Goal: Check status: Check status

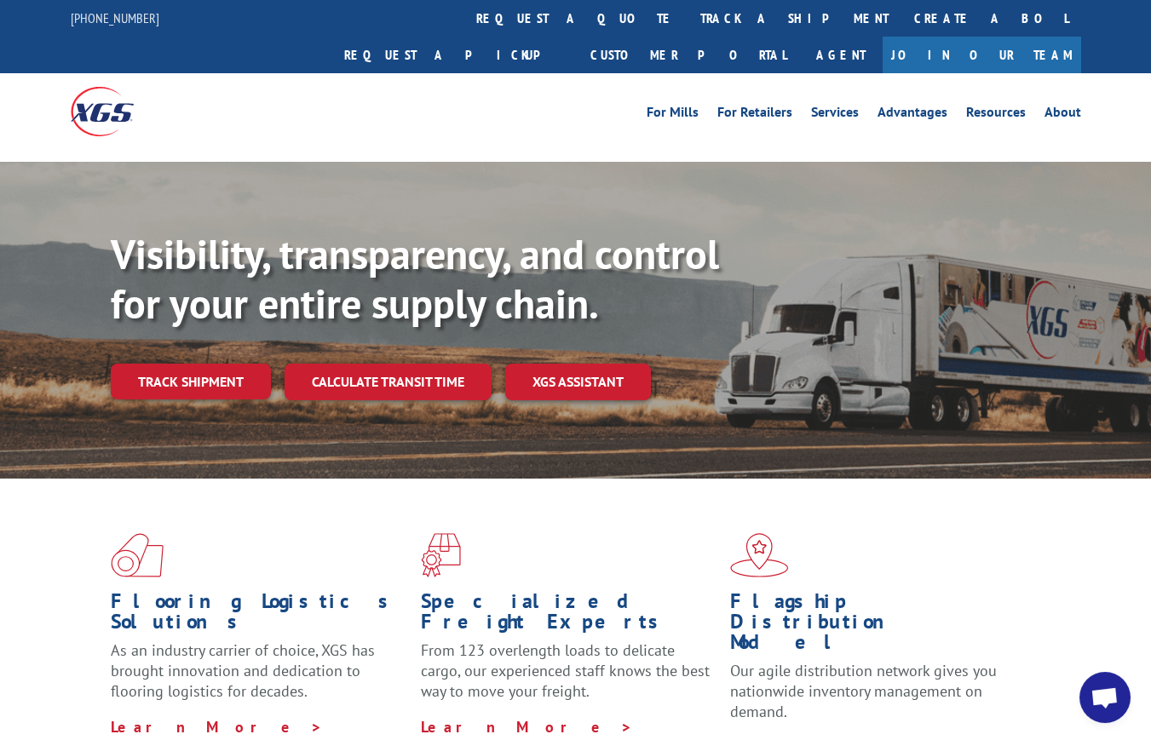
click at [687, 20] on link "track a shipment" at bounding box center [794, 18] width 214 height 37
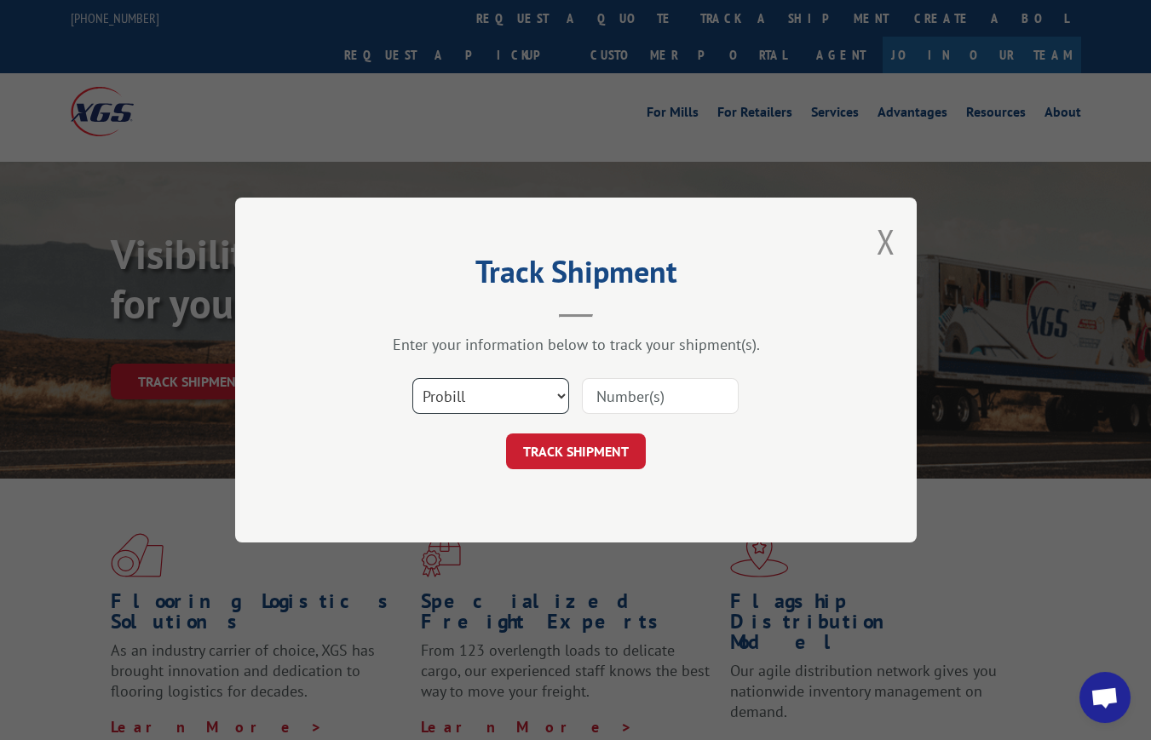
click at [546, 395] on select "Select category... Probill BOL PO" at bounding box center [490, 396] width 157 height 36
select select "bol"
click at [412, 378] on select "Select category... Probill BOL PO" at bounding box center [490, 396] width 157 height 36
click at [639, 401] on input at bounding box center [660, 396] width 157 height 36
paste input "198696"
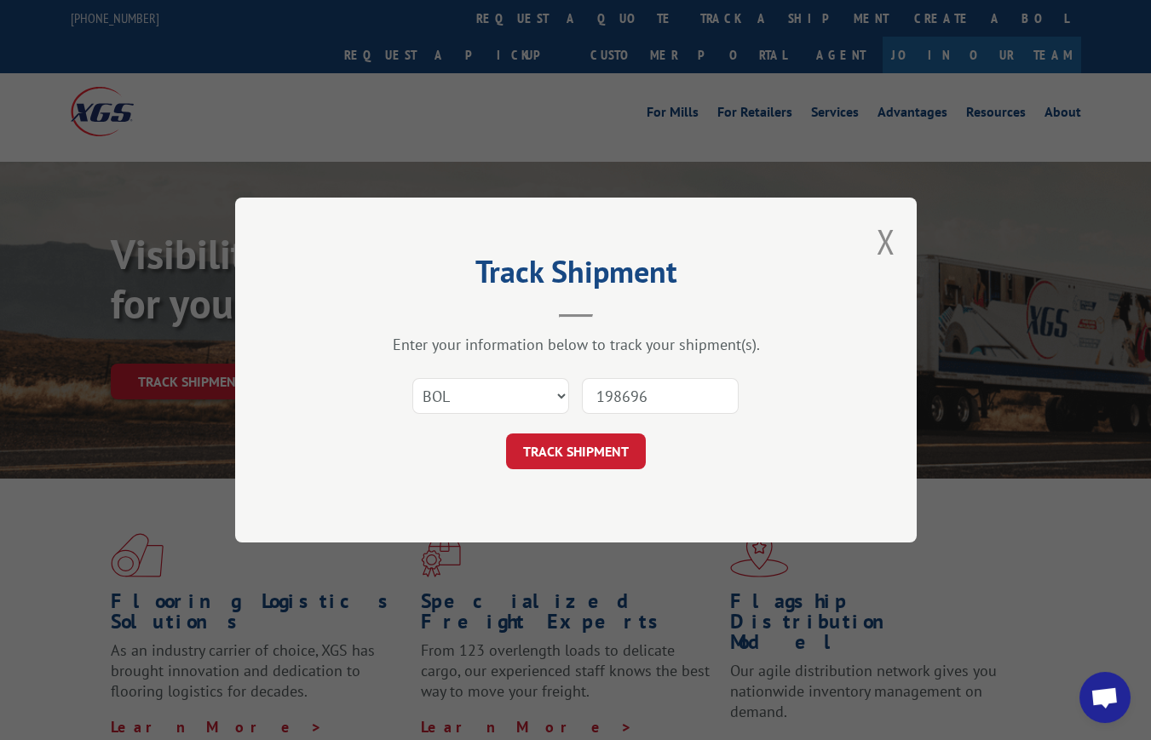
type input "198696"
click at [577, 453] on button "TRACK SHIPMENT" at bounding box center [576, 451] width 140 height 36
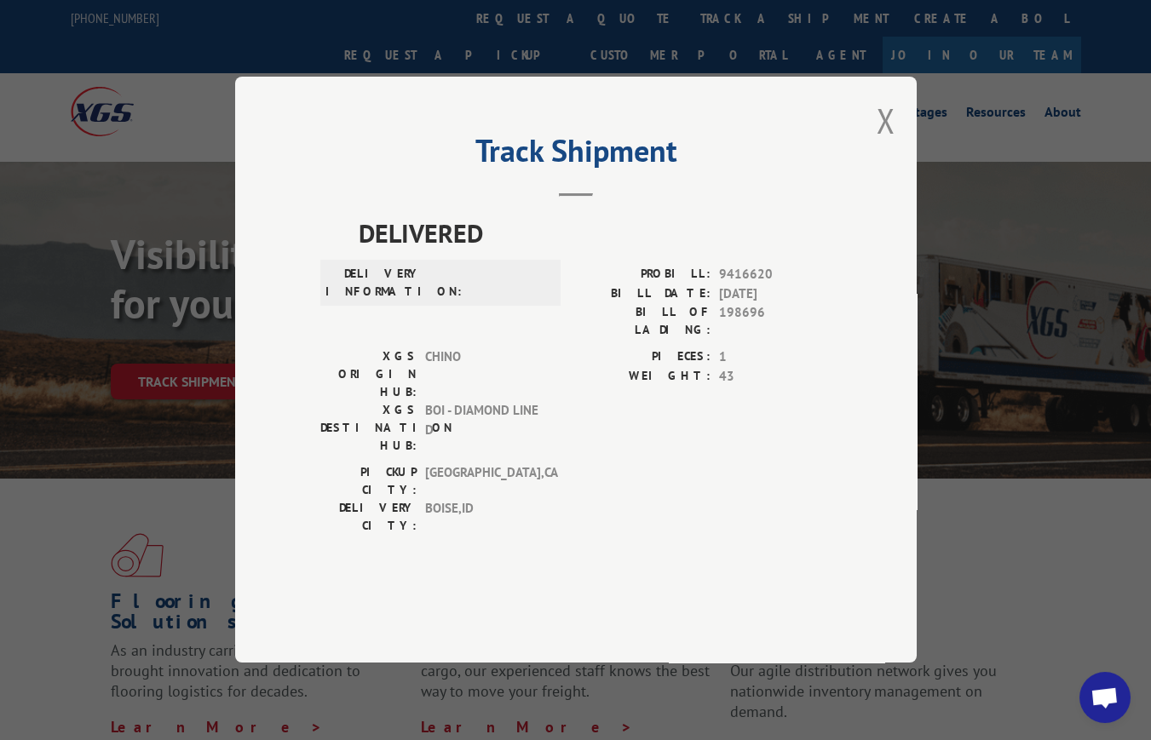
click at [883, 143] on button "Close modal" at bounding box center [885, 120] width 19 height 45
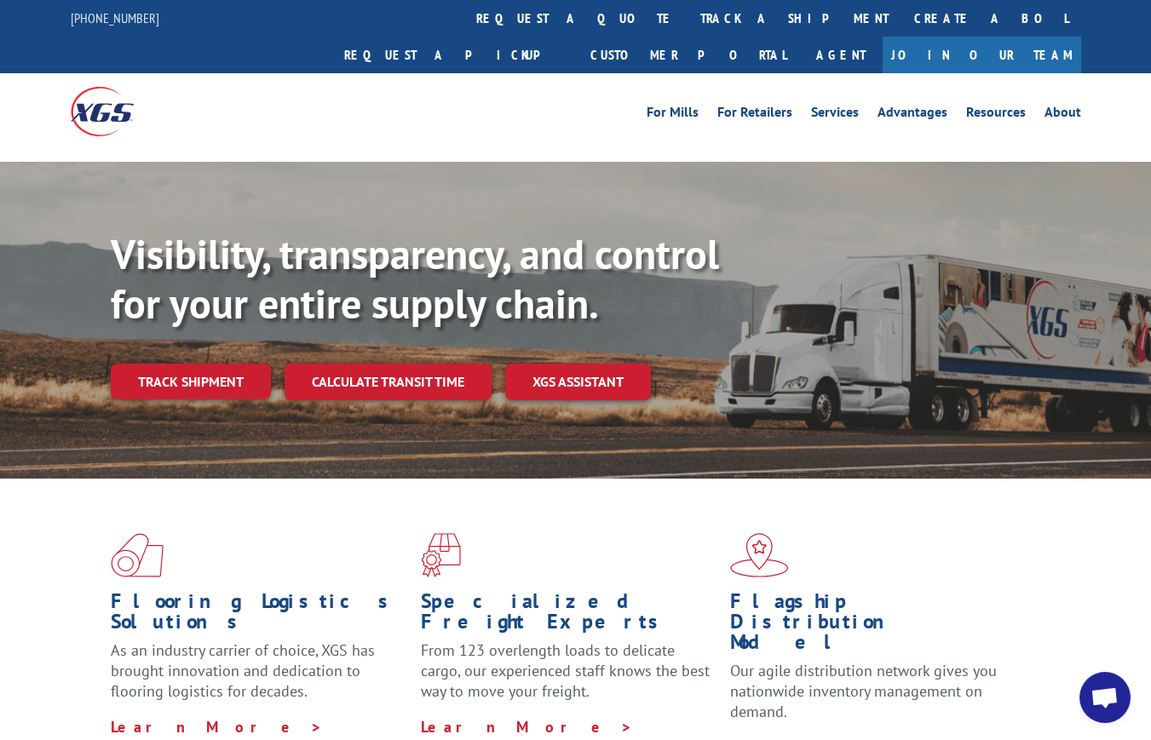
click at [687, 15] on link "track a shipment" at bounding box center [794, 18] width 214 height 37
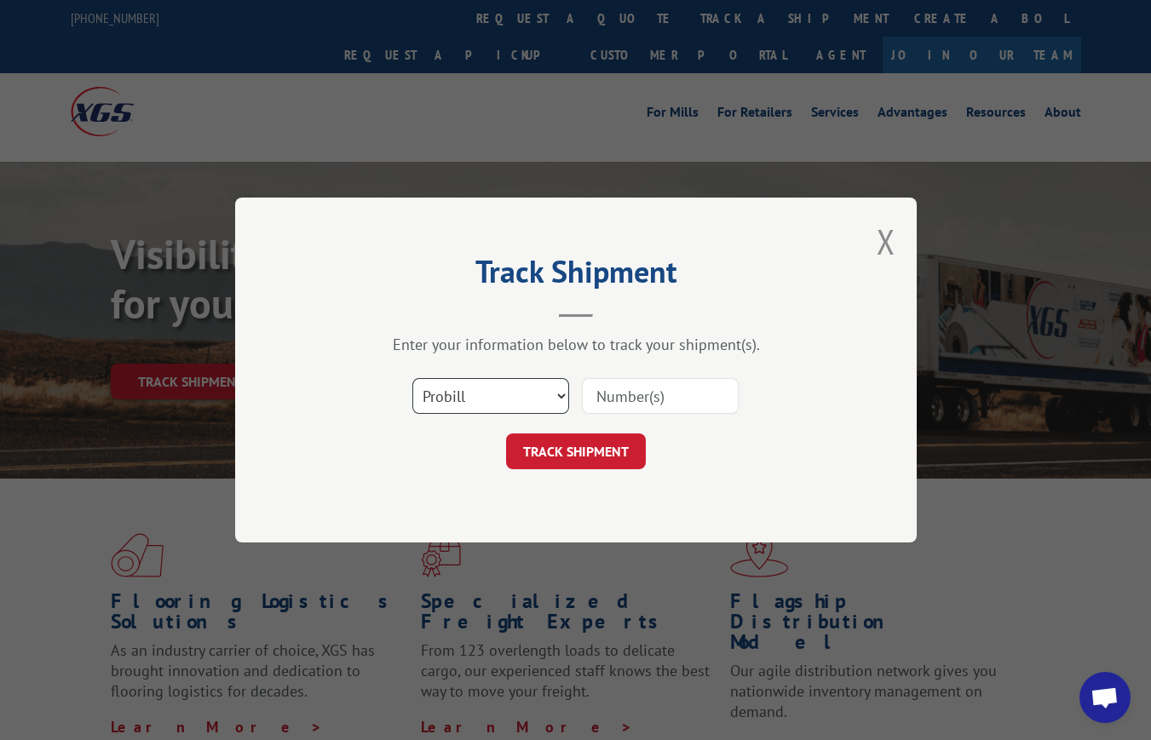
click at [540, 396] on select "Select category... Probill BOL PO" at bounding box center [490, 396] width 157 height 36
click at [648, 398] on input at bounding box center [660, 396] width 157 height 36
paste input "198696"
type input "198696"
click at [579, 441] on button "TRACK SHIPMENT" at bounding box center [576, 451] width 140 height 36
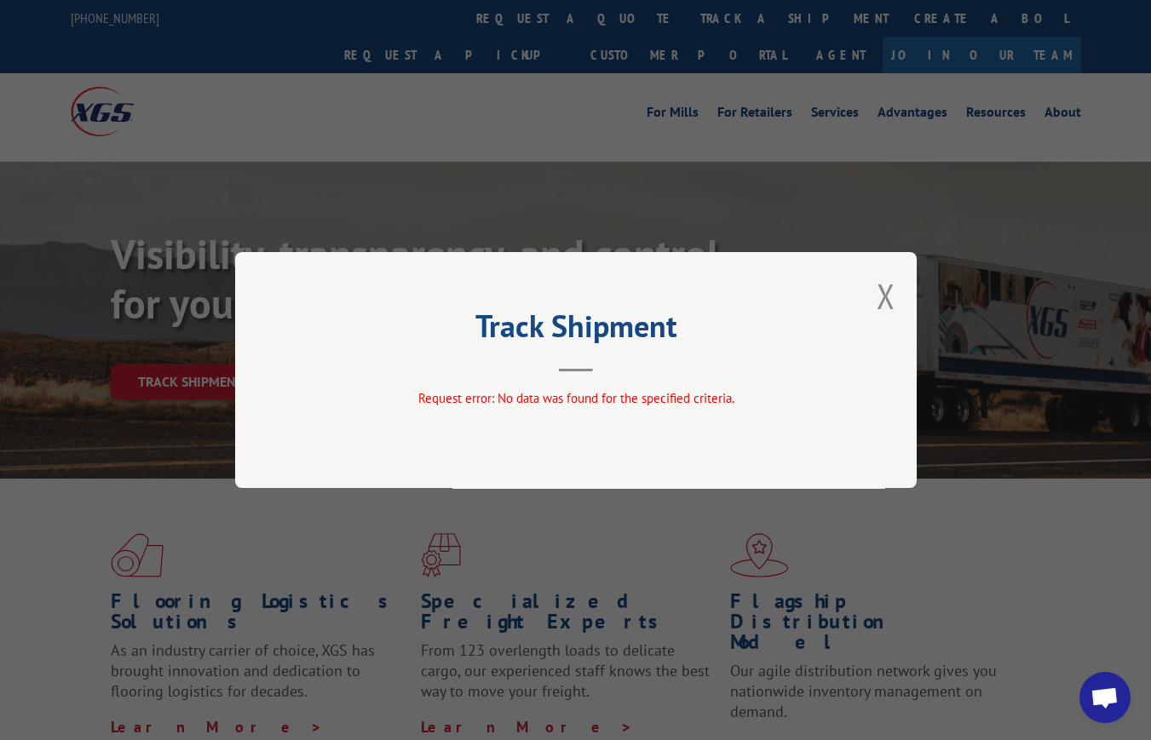
click at [887, 296] on button "Close modal" at bounding box center [885, 295] width 19 height 45
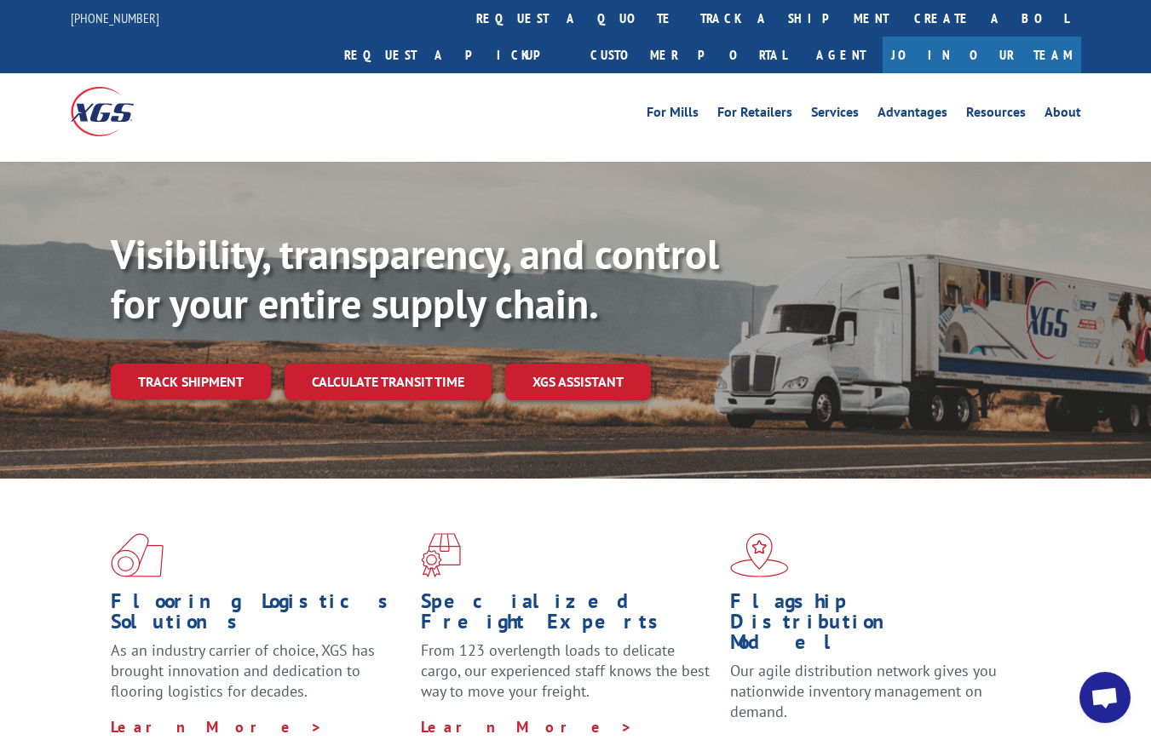
click at [687, 9] on link "track a shipment" at bounding box center [794, 18] width 214 height 37
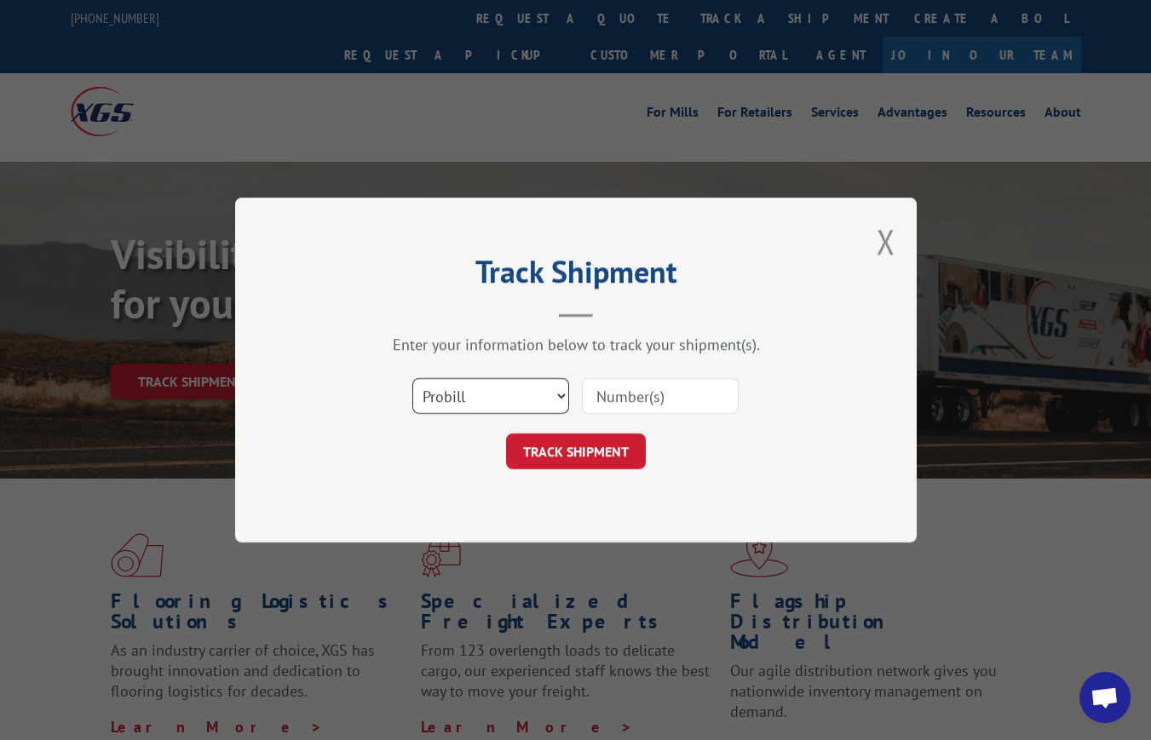
drag, startPoint x: 505, startPoint y: 393, endPoint x: 503, endPoint y: 410, distance: 18.0
click at [505, 393] on select "Select category... Probill BOL PO" at bounding box center [490, 396] width 157 height 36
select select "po"
click at [412, 378] on select "Select category... Probill BOL PO" at bounding box center [490, 396] width 157 height 36
drag, startPoint x: 680, startPoint y: 392, endPoint x: 628, endPoint y: 425, distance: 62.4
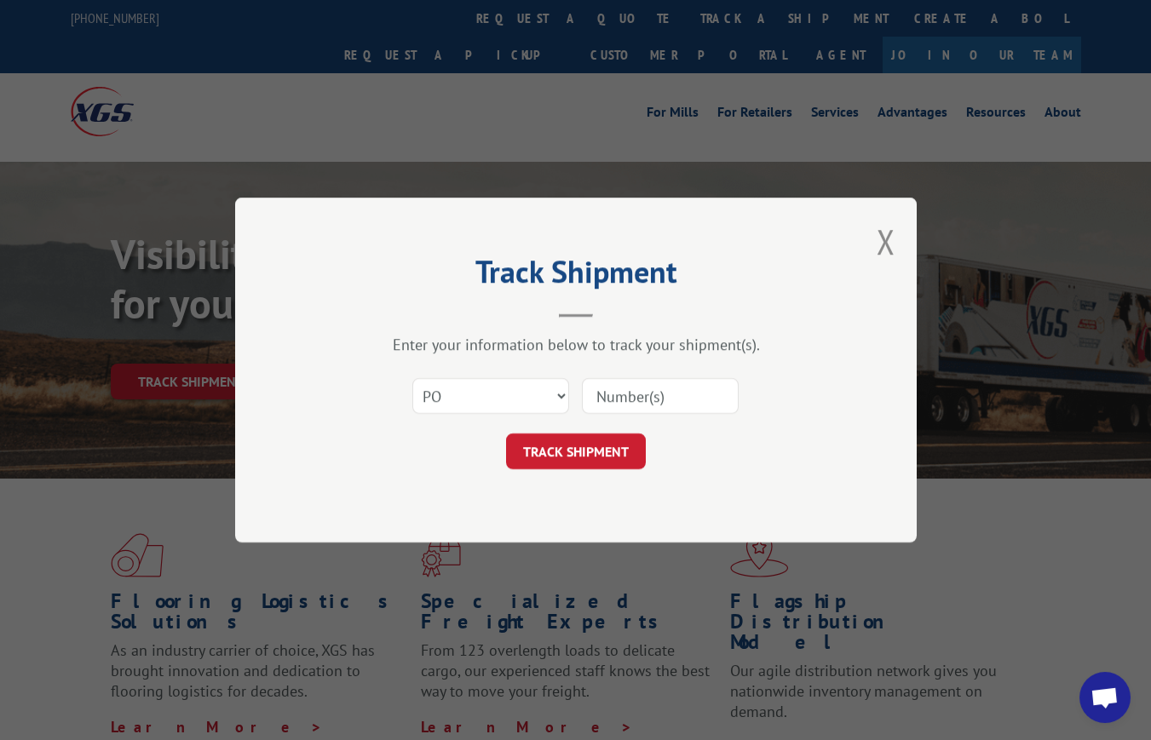
click at [680, 392] on input at bounding box center [660, 396] width 157 height 36
paste input "617312"
type input "617312"
click at [602, 443] on button "TRACK SHIPMENT" at bounding box center [576, 451] width 140 height 36
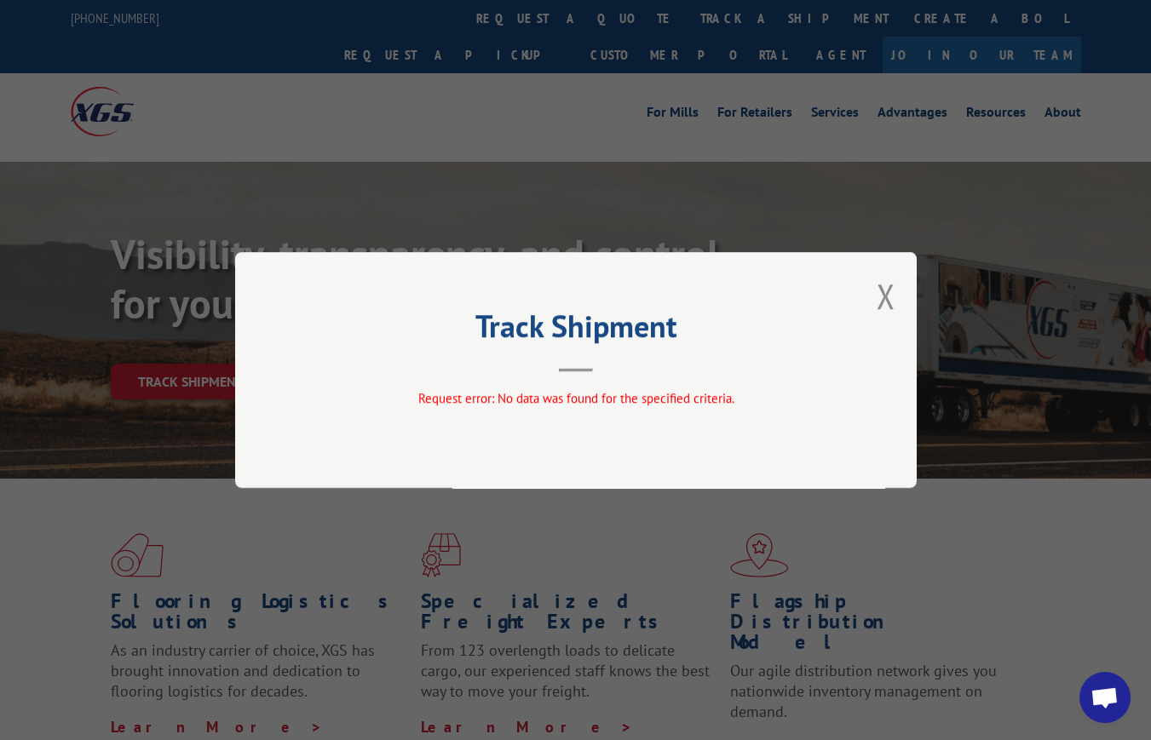
click at [883, 295] on button "Close modal" at bounding box center [885, 295] width 19 height 45
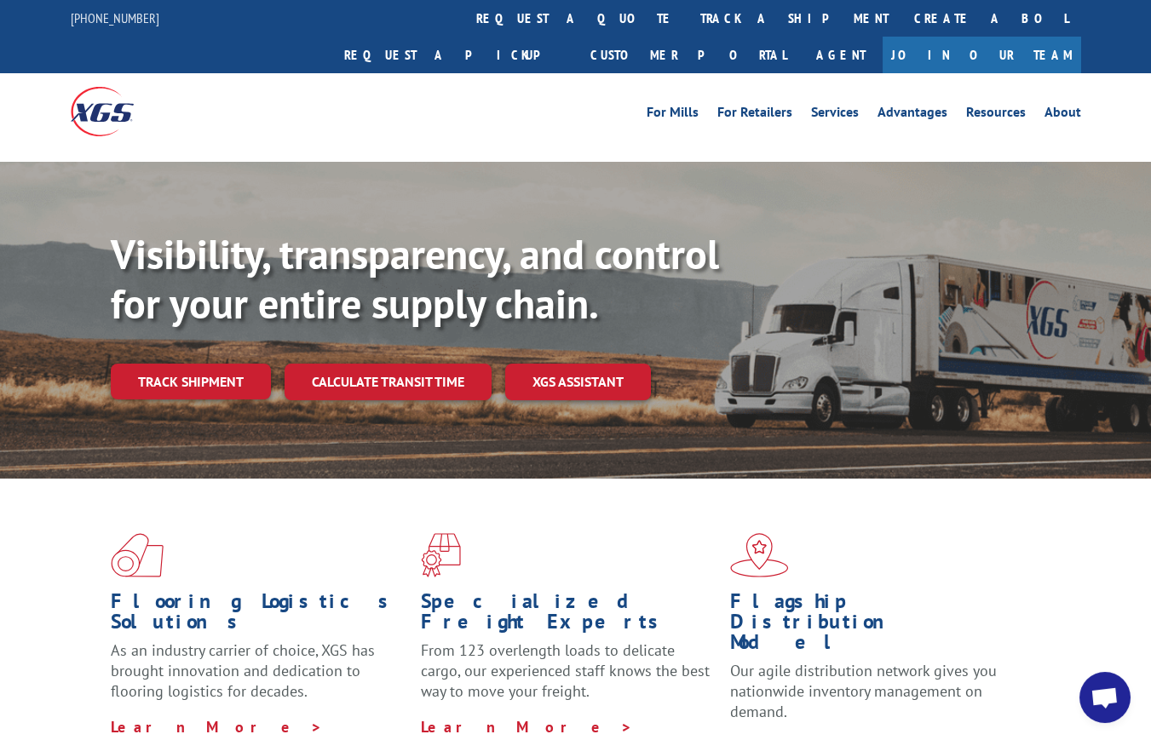
click at [687, 14] on link "track a shipment" at bounding box center [794, 18] width 214 height 37
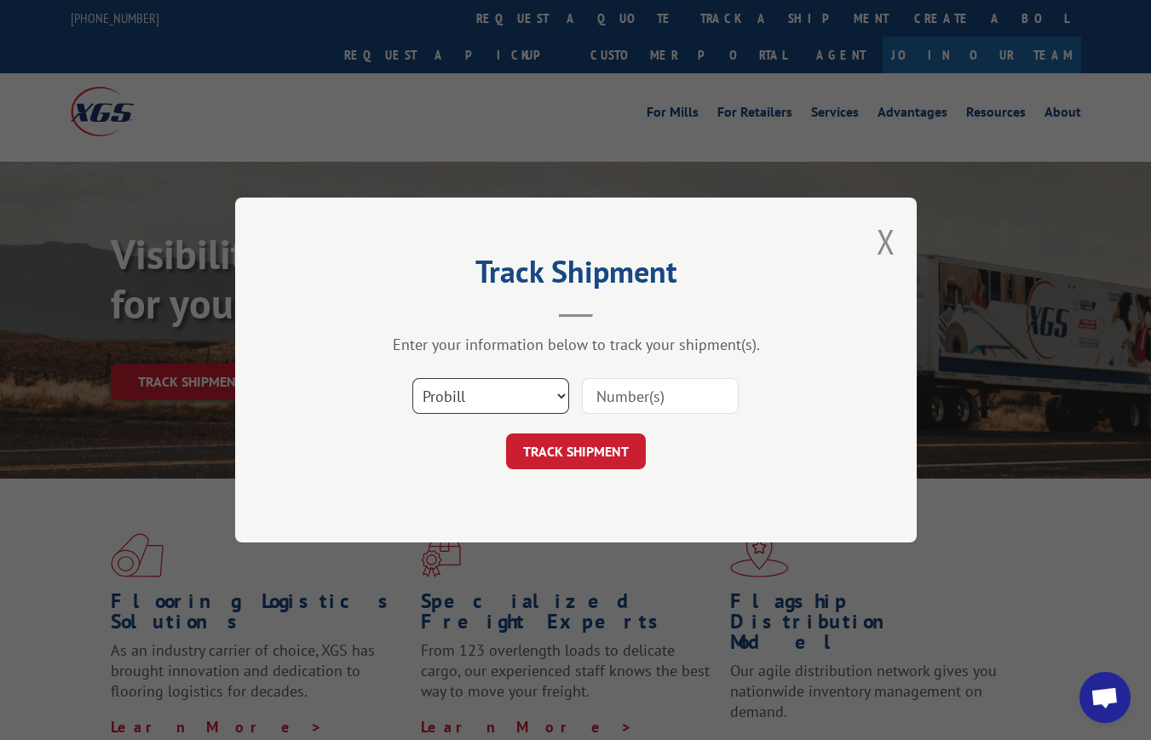
click at [445, 380] on select "Select category... Probill BOL PO" at bounding box center [490, 396] width 157 height 36
select select "po"
click at [412, 378] on select "Select category... Probill BOL PO" at bounding box center [490, 396] width 157 height 36
click at [662, 390] on input at bounding box center [660, 396] width 157 height 36
paste input "1 98696"
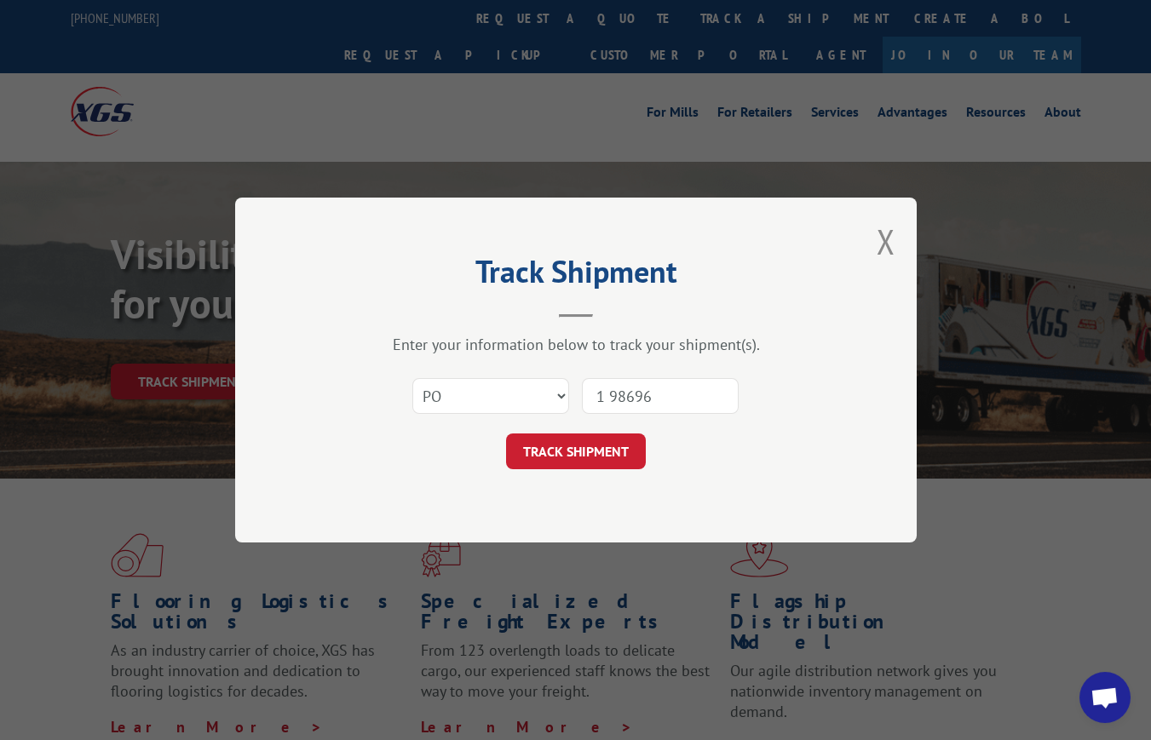
type input "1 98696"
click at [595, 451] on button "TRACK SHIPMENT" at bounding box center [576, 451] width 140 height 36
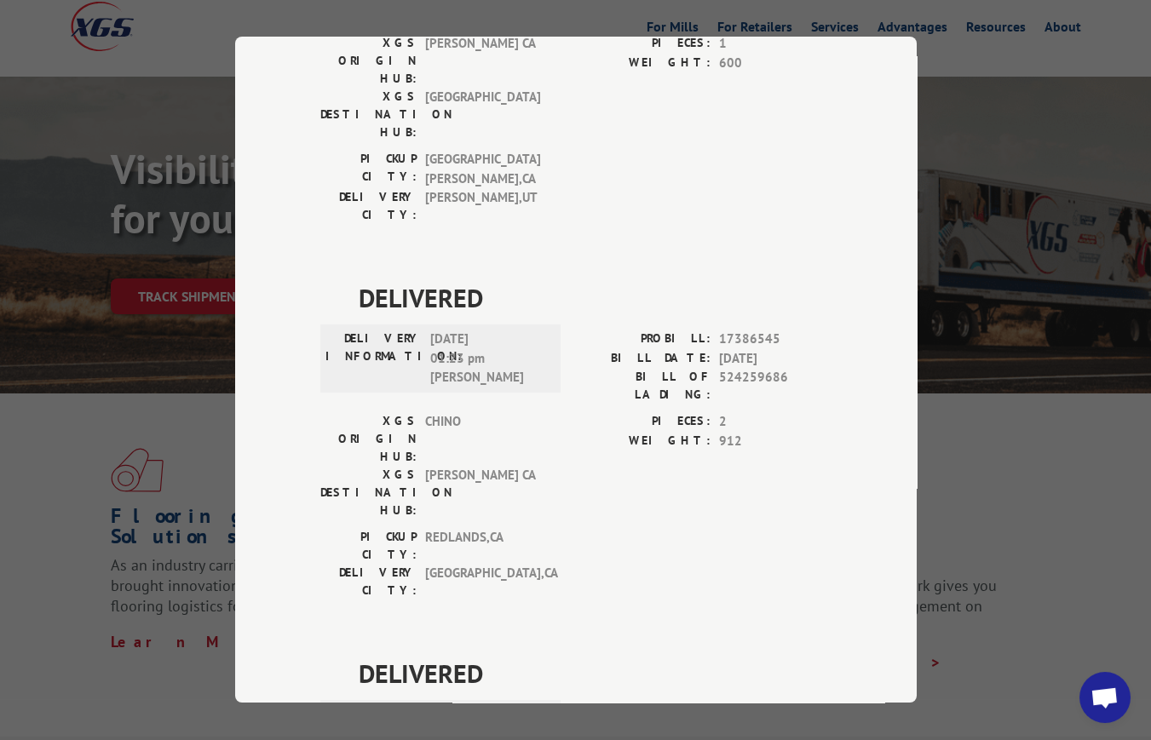
scroll to position [3362, 0]
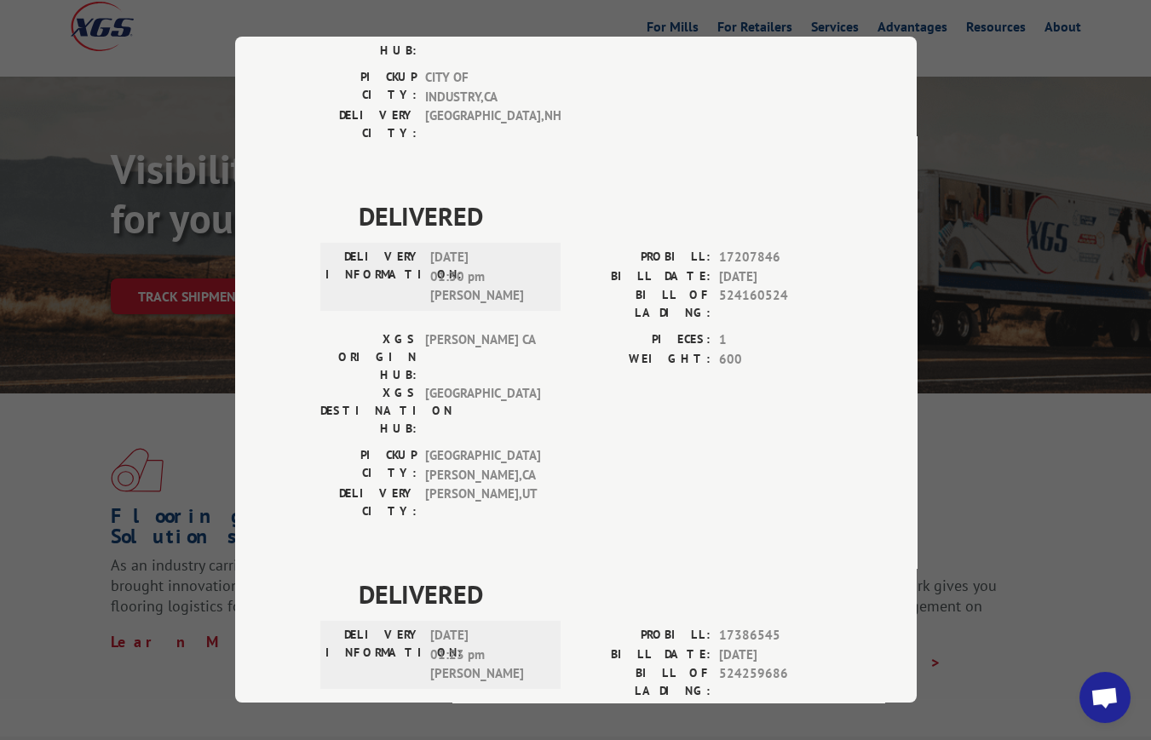
click at [962, 112] on div "Track Shipment DELIVERED DELIVERY INFORMATION: 07/10/2025 10:12 am Wayne PROBIL…" at bounding box center [575, 370] width 1151 height 740
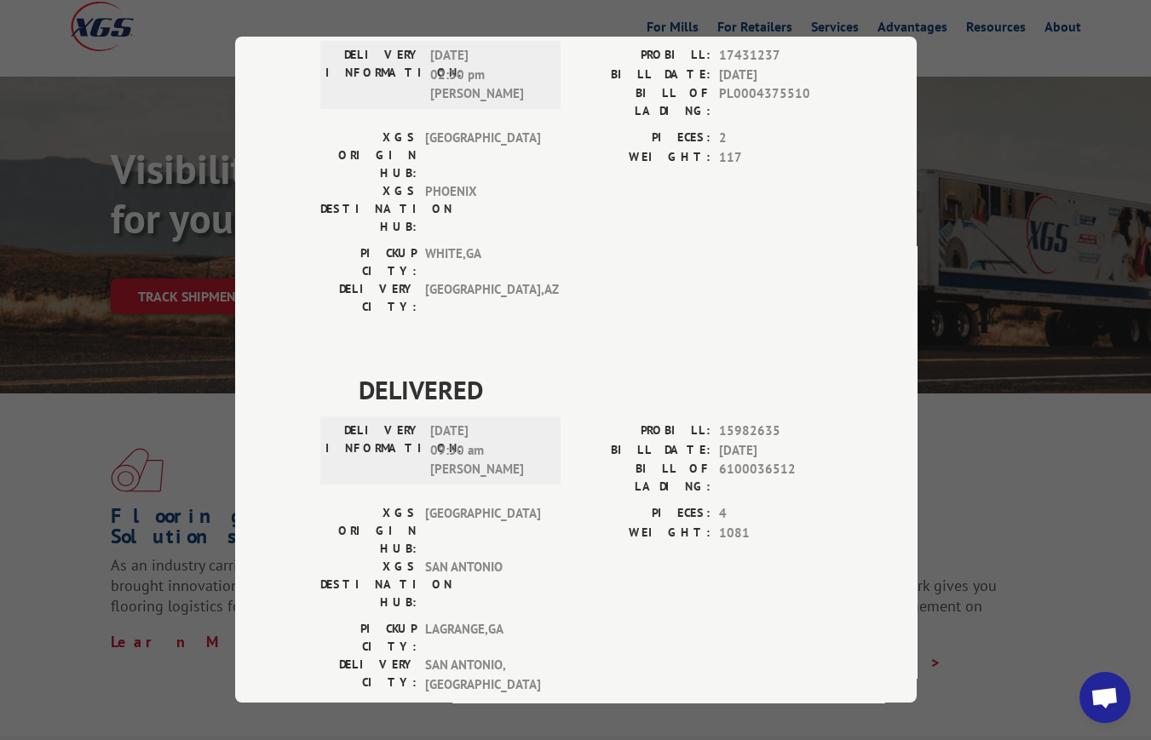
scroll to position [807, 0]
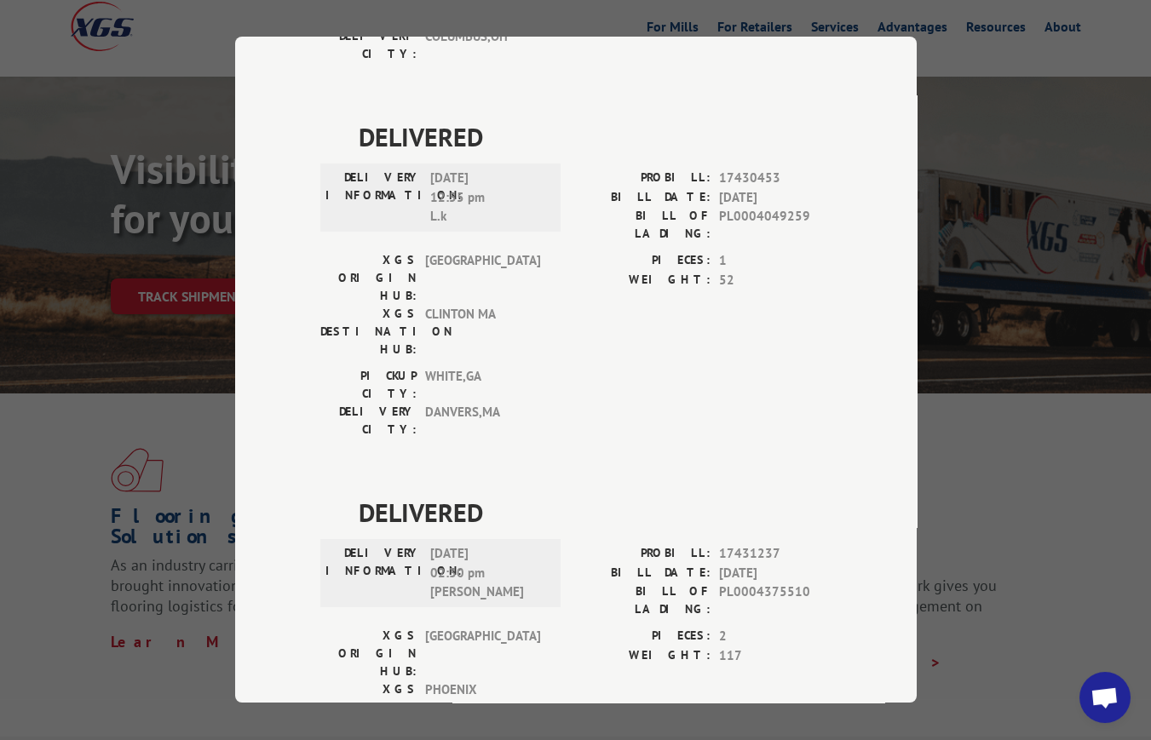
click at [167, 139] on div "Track Shipment DELIVERED DELIVERY INFORMATION: 07/10/2025 10:12 am Wayne PROBIL…" at bounding box center [575, 370] width 1151 height 740
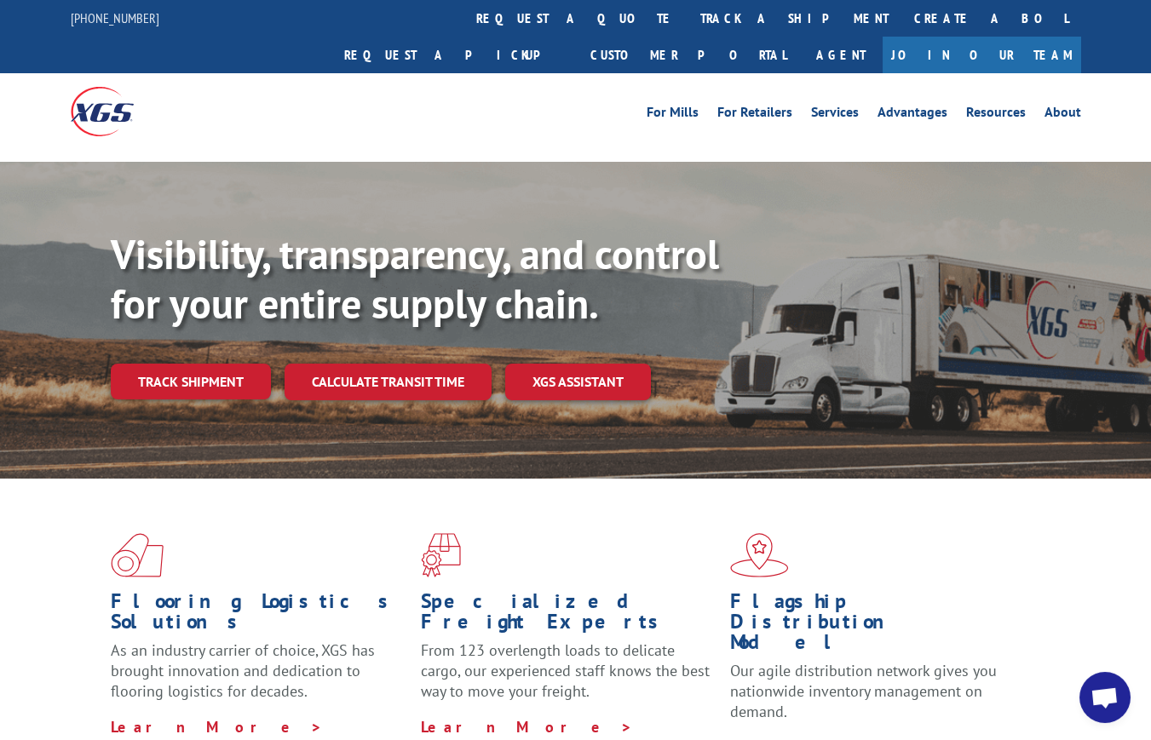
click at [687, 12] on link "track a shipment" at bounding box center [794, 18] width 214 height 37
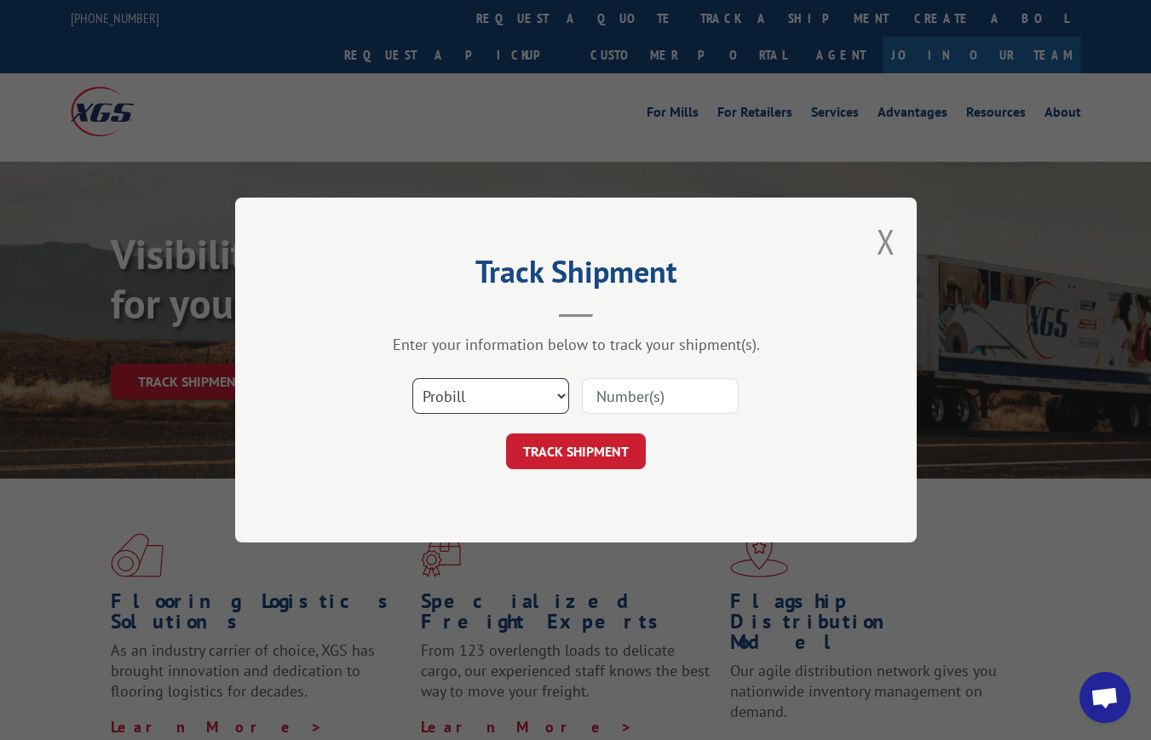
click at [511, 384] on select "Select category... Probill BOL PO" at bounding box center [490, 396] width 157 height 36
select select "po"
click at [412, 378] on select "Select category... Probill BOL PO" at bounding box center [490, 396] width 157 height 36
click at [648, 378] on input at bounding box center [660, 396] width 157 height 36
paste input "617312"
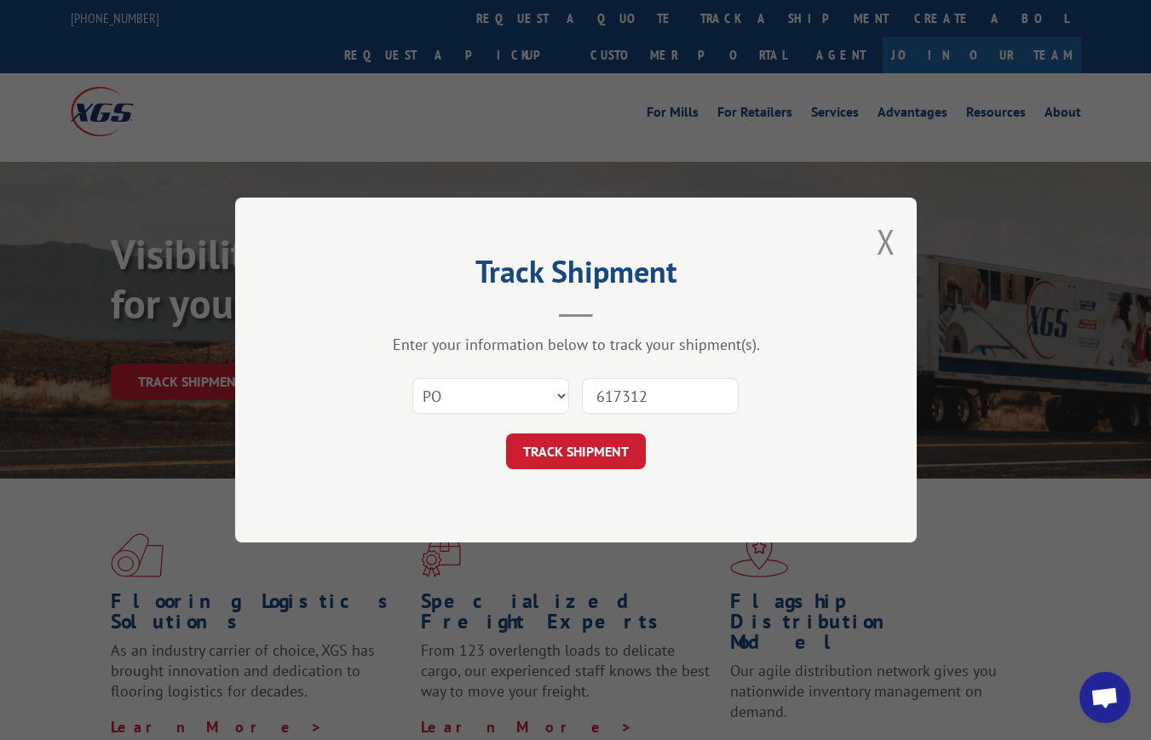
type input "617312"
click at [582, 459] on button "TRACK SHIPMENT" at bounding box center [576, 451] width 140 height 36
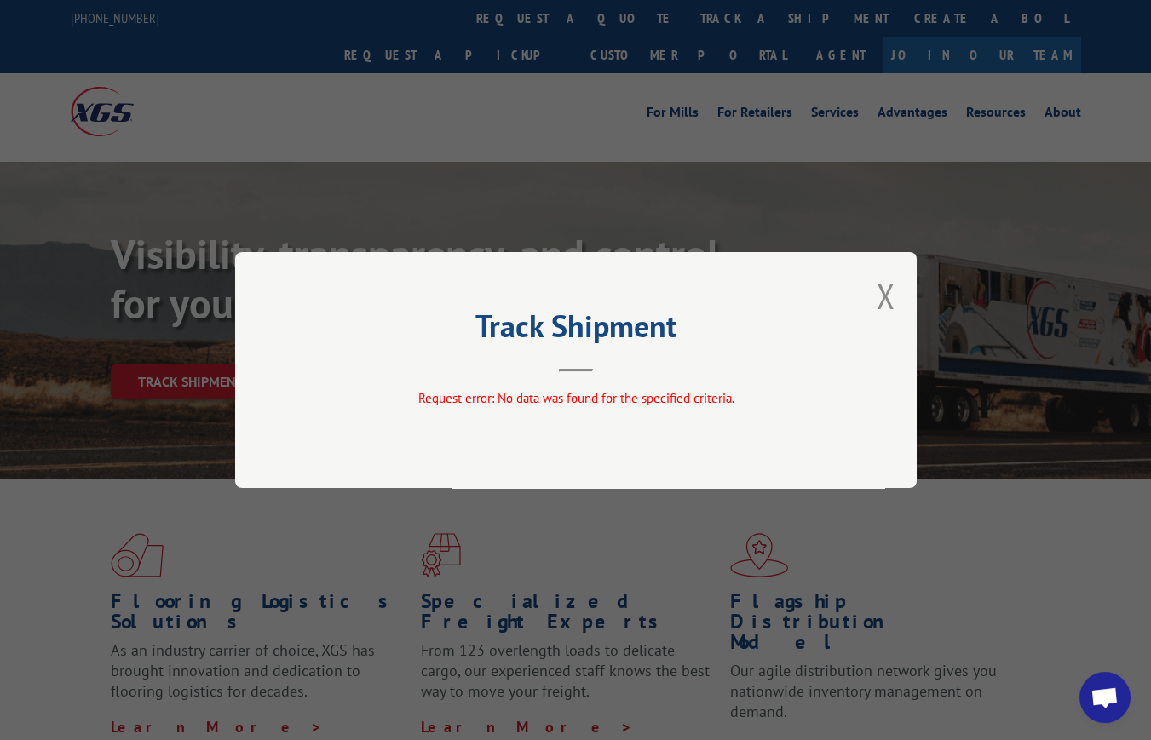
click at [545, 18] on div "Track Shipment Request error: No data was found for the specified criteria." at bounding box center [575, 370] width 1151 height 740
click at [881, 296] on button "Close modal" at bounding box center [885, 295] width 19 height 45
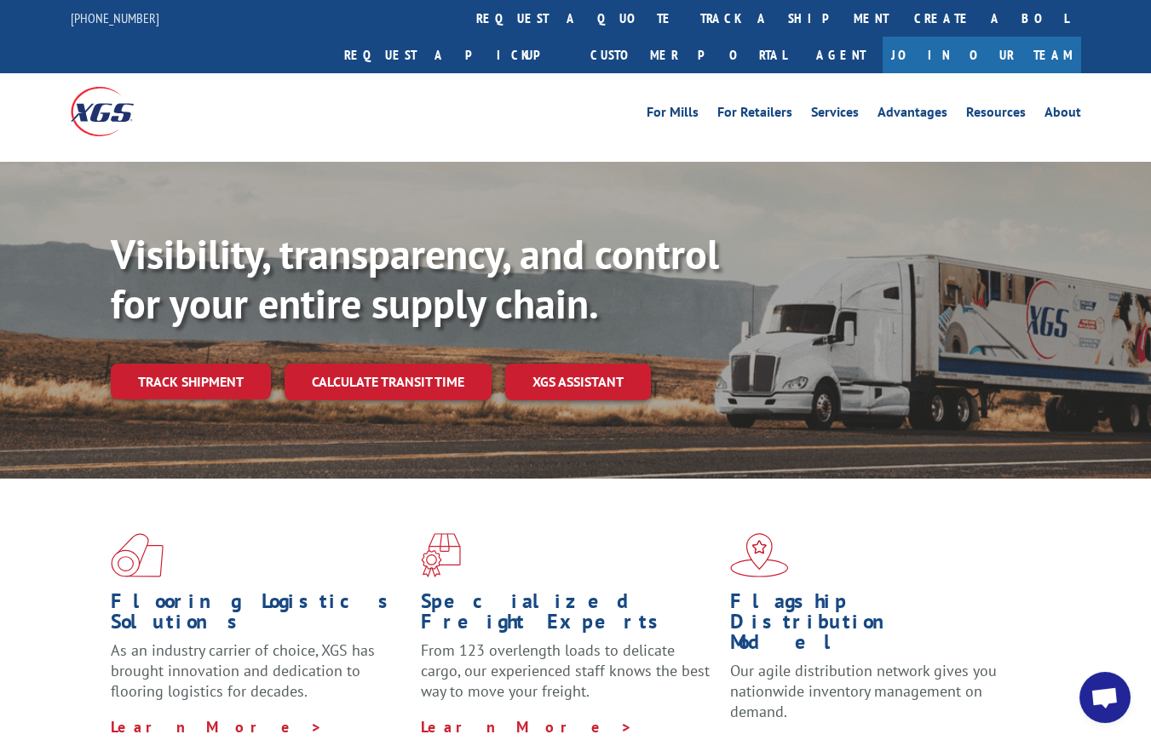
click at [687, 12] on link "track a shipment" at bounding box center [794, 18] width 214 height 37
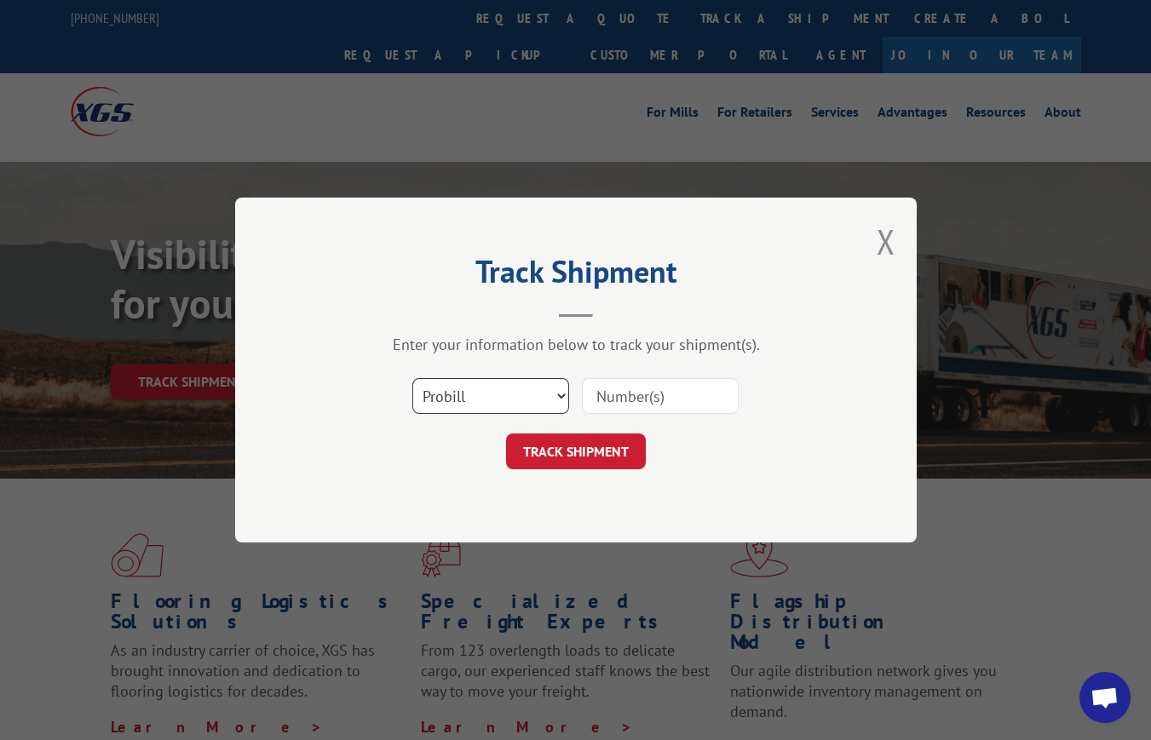
click at [518, 398] on select "Select category... Probill BOL PO" at bounding box center [490, 396] width 157 height 36
select select "bol"
click at [412, 378] on select "Select category... Probill BOL PO" at bounding box center [490, 396] width 157 height 36
click at [627, 390] on input at bounding box center [660, 396] width 157 height 36
paste input "533346"
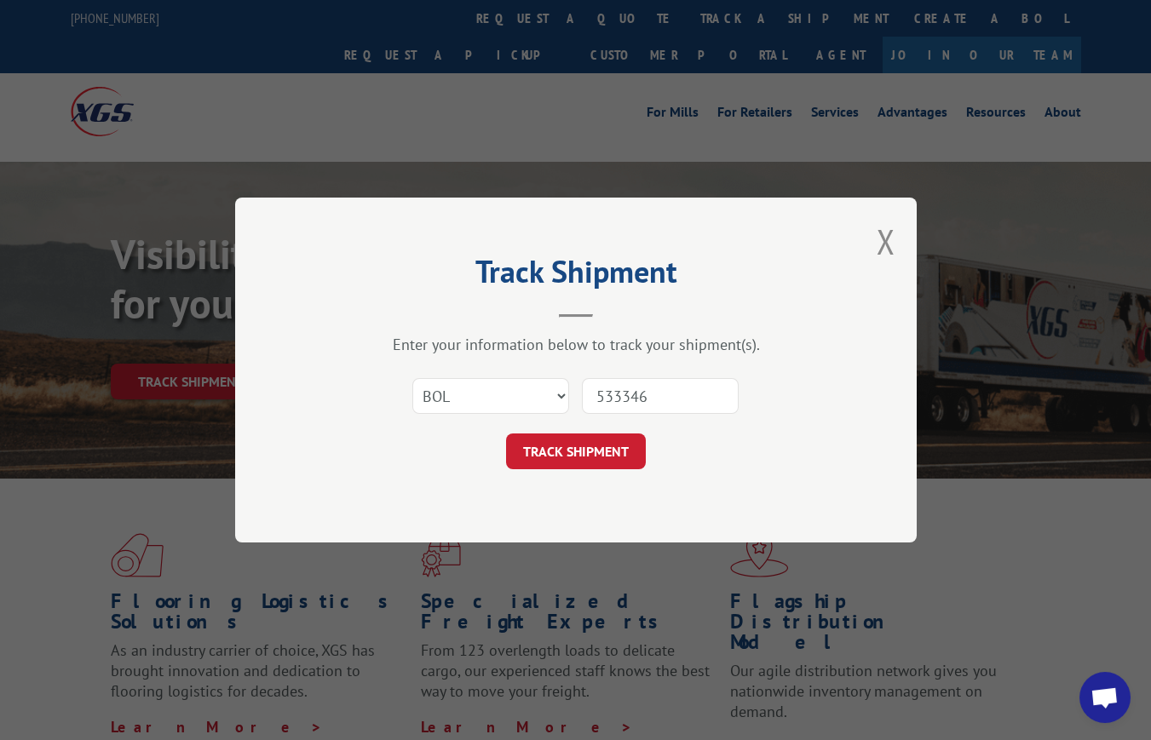
type input "533346"
click at [598, 447] on button "TRACK SHIPMENT" at bounding box center [576, 451] width 140 height 36
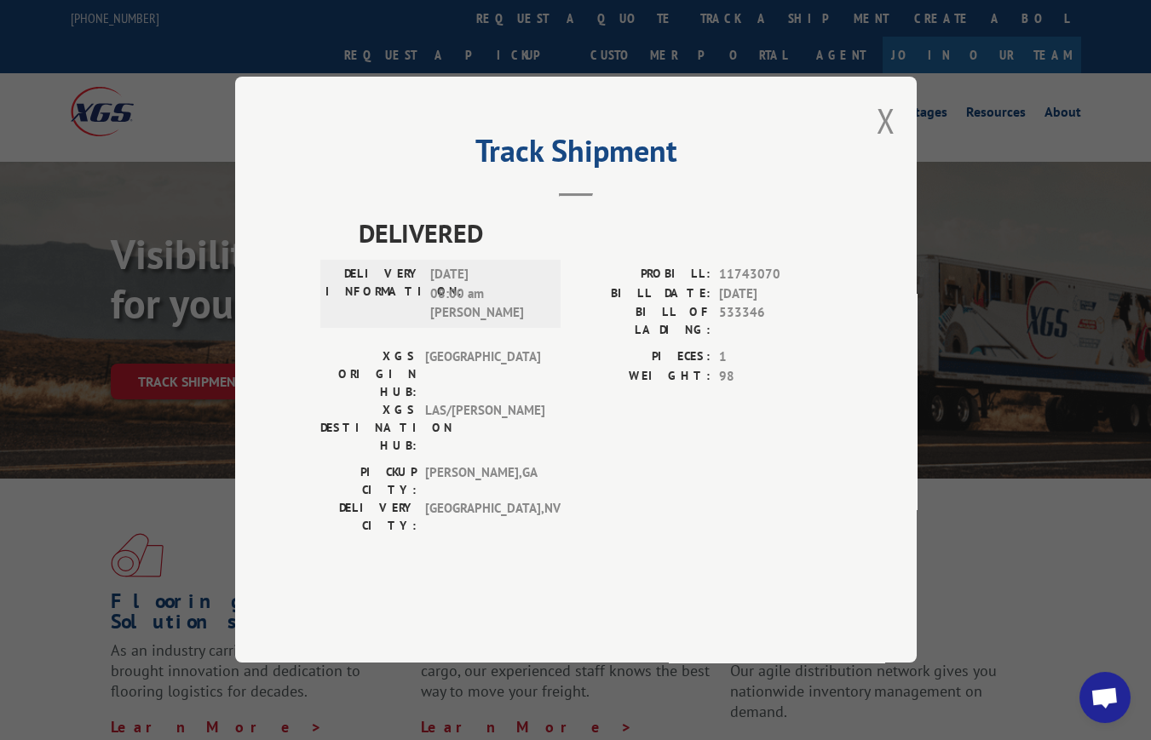
click at [878, 143] on button "Close modal" at bounding box center [885, 120] width 19 height 45
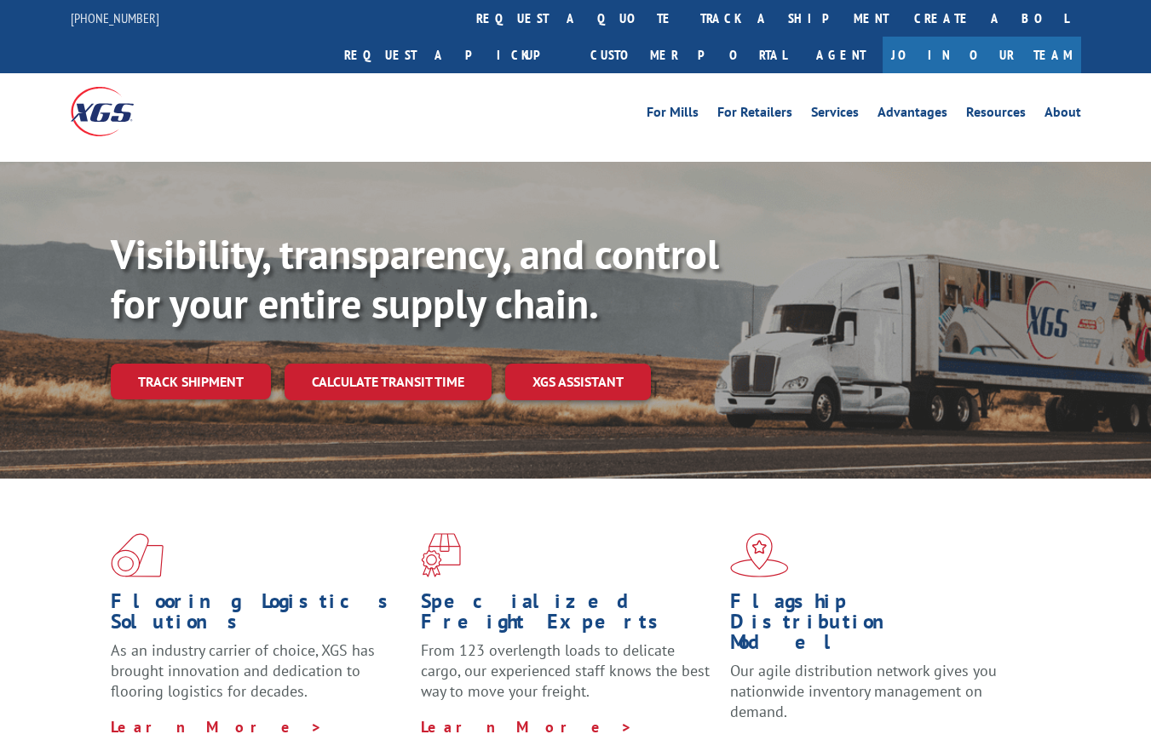
click at [687, 9] on link "track a shipment" at bounding box center [794, 18] width 214 height 37
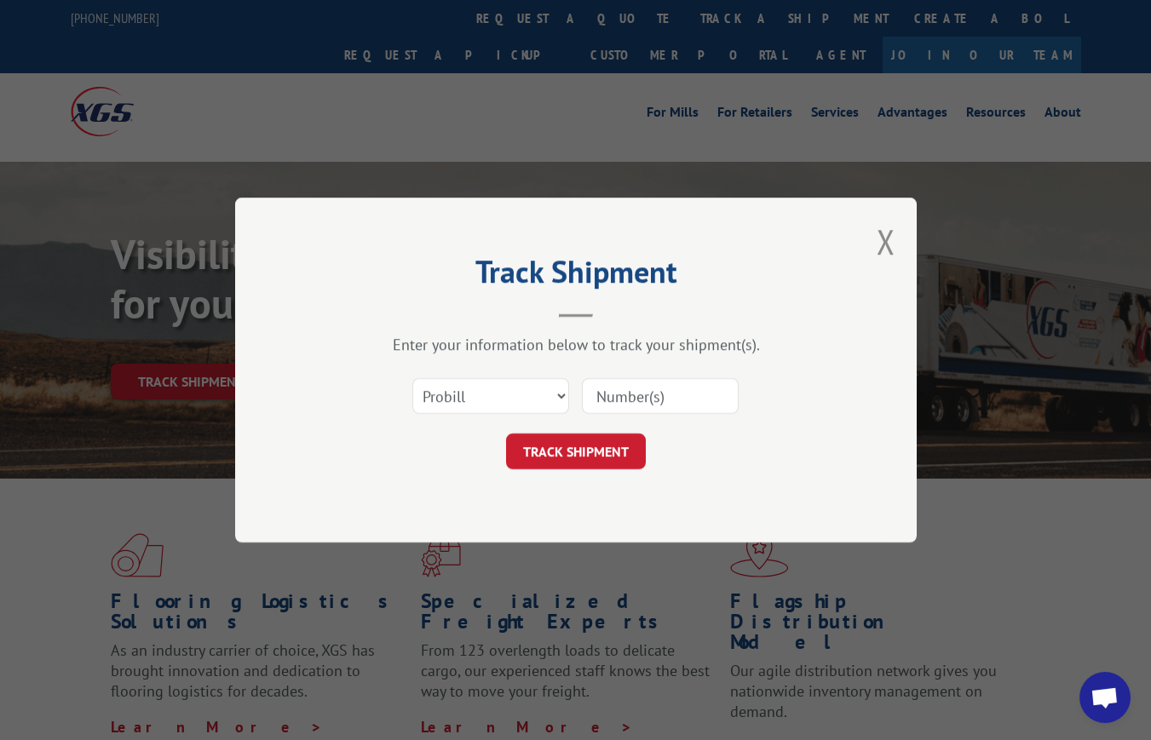
click at [651, 404] on input at bounding box center [660, 396] width 157 height 36
paste input "198696"
type input "198696"
click at [573, 446] on button "TRACK SHIPMENT" at bounding box center [576, 451] width 140 height 36
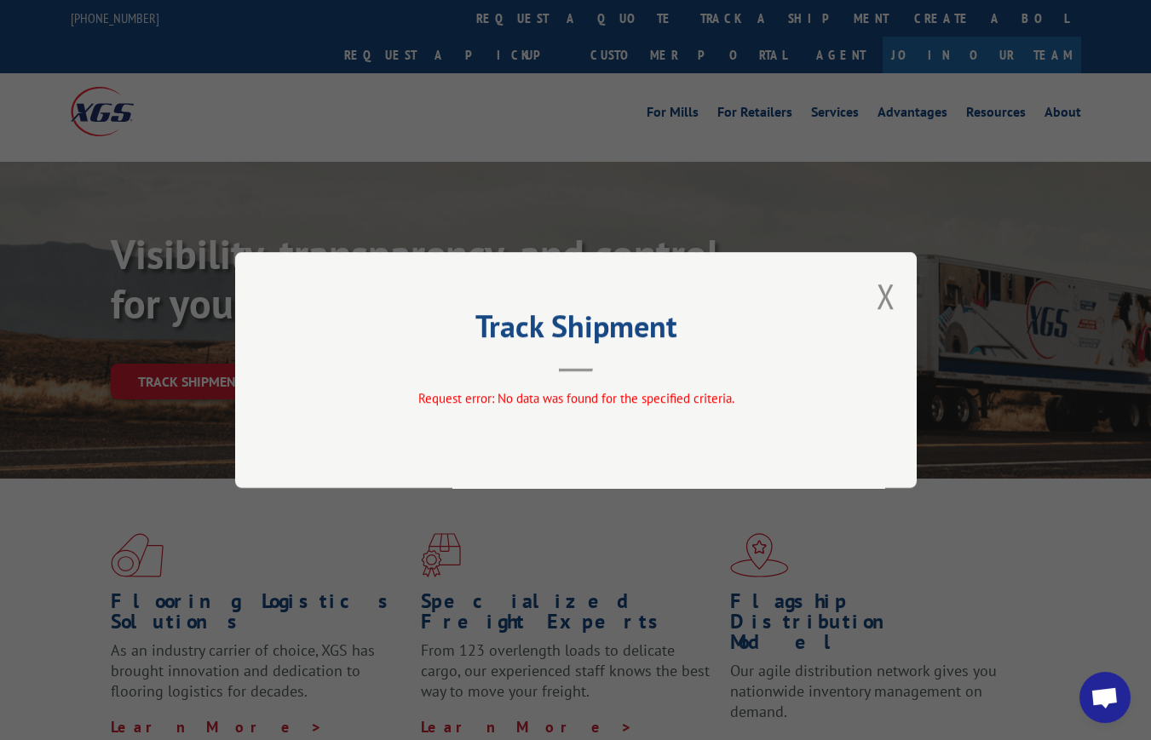
click at [885, 291] on button "Close modal" at bounding box center [885, 295] width 19 height 45
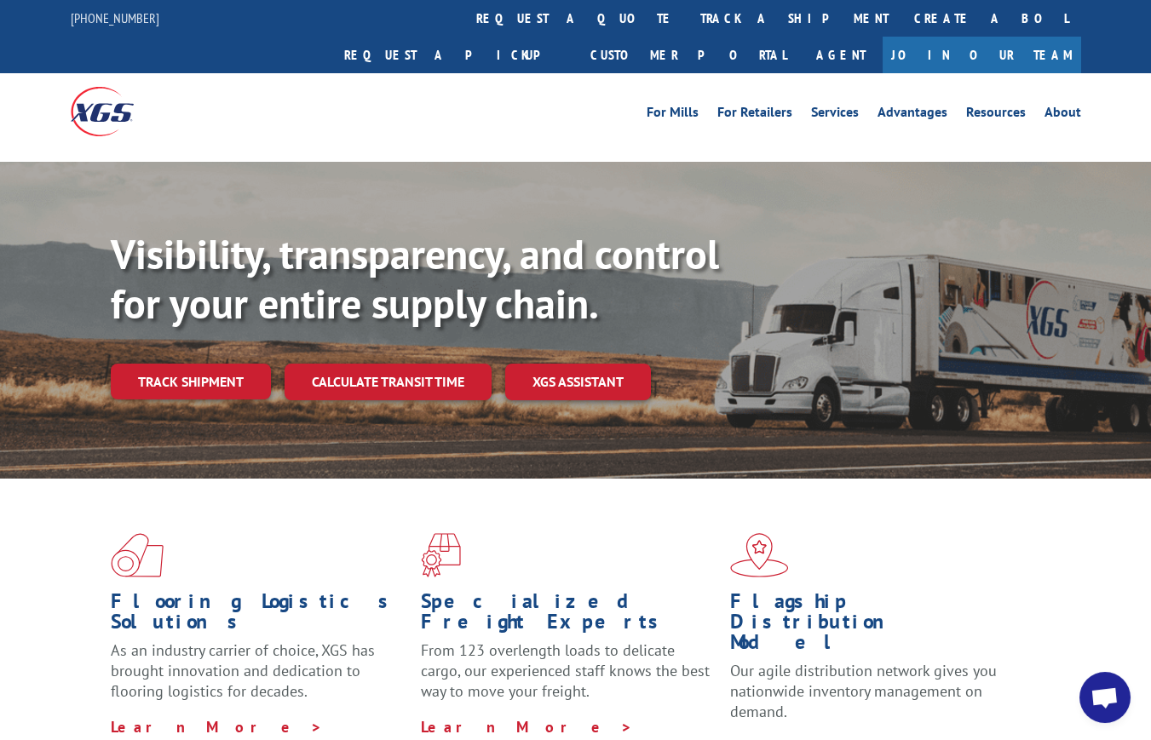
click at [687, 16] on link "track a shipment" at bounding box center [794, 18] width 214 height 37
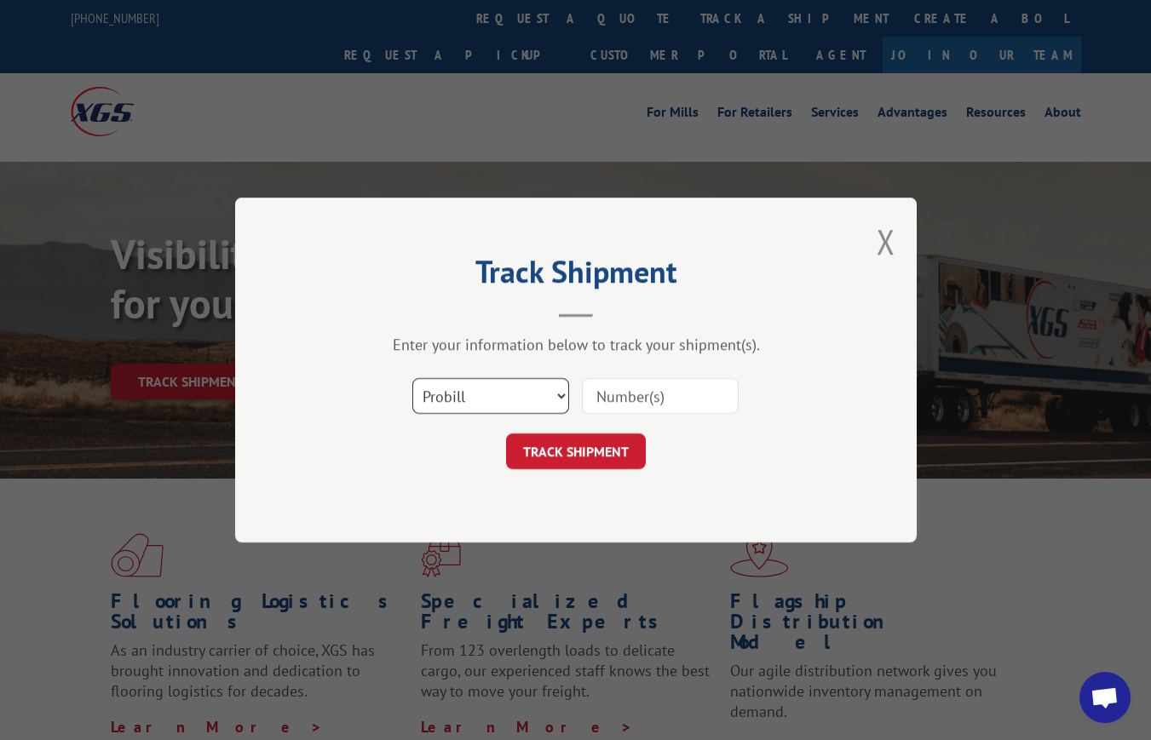
click at [502, 400] on select "Select category... Probill BOL PO" at bounding box center [490, 396] width 157 height 36
select select "bol"
click at [412, 378] on select "Select category... Probill BOL PO" at bounding box center [490, 396] width 157 height 36
click at [664, 396] on input at bounding box center [660, 396] width 157 height 36
paste input "198696"
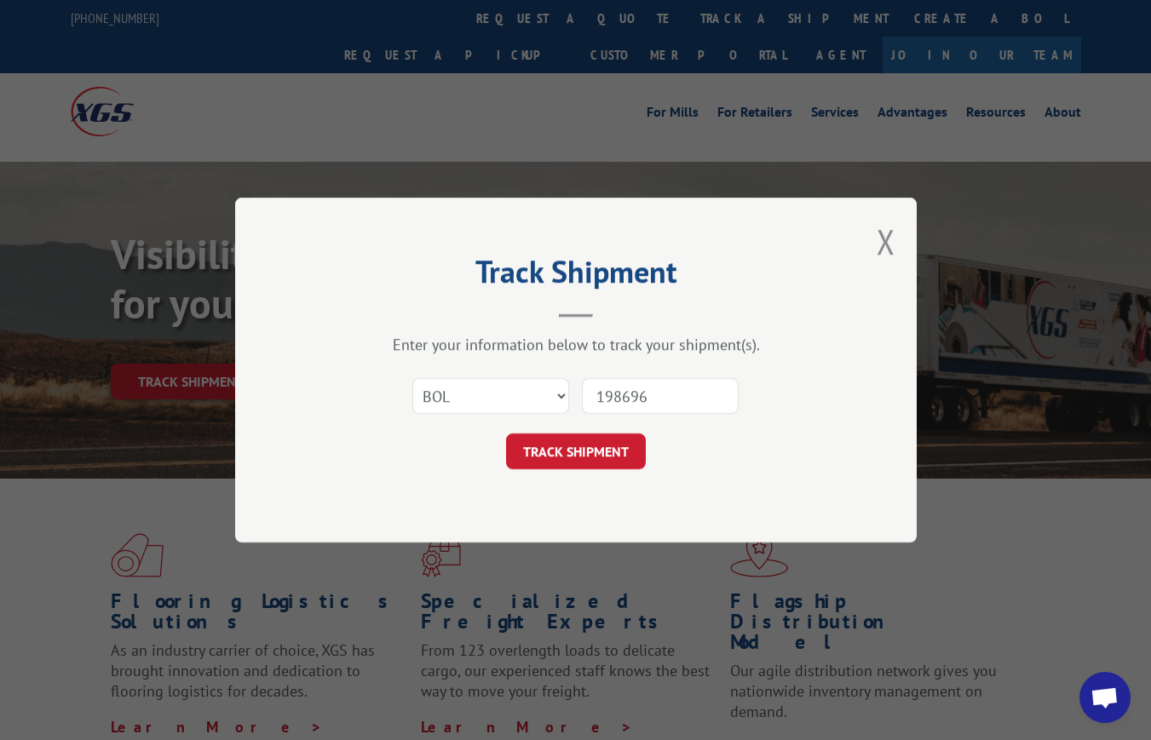
type input "198696"
click at [605, 472] on div "Track Shipment Enter your information below to track your shipment(s). Select c…" at bounding box center [575, 370] width 681 height 345
click at [600, 460] on button "TRACK SHIPMENT" at bounding box center [576, 451] width 140 height 36
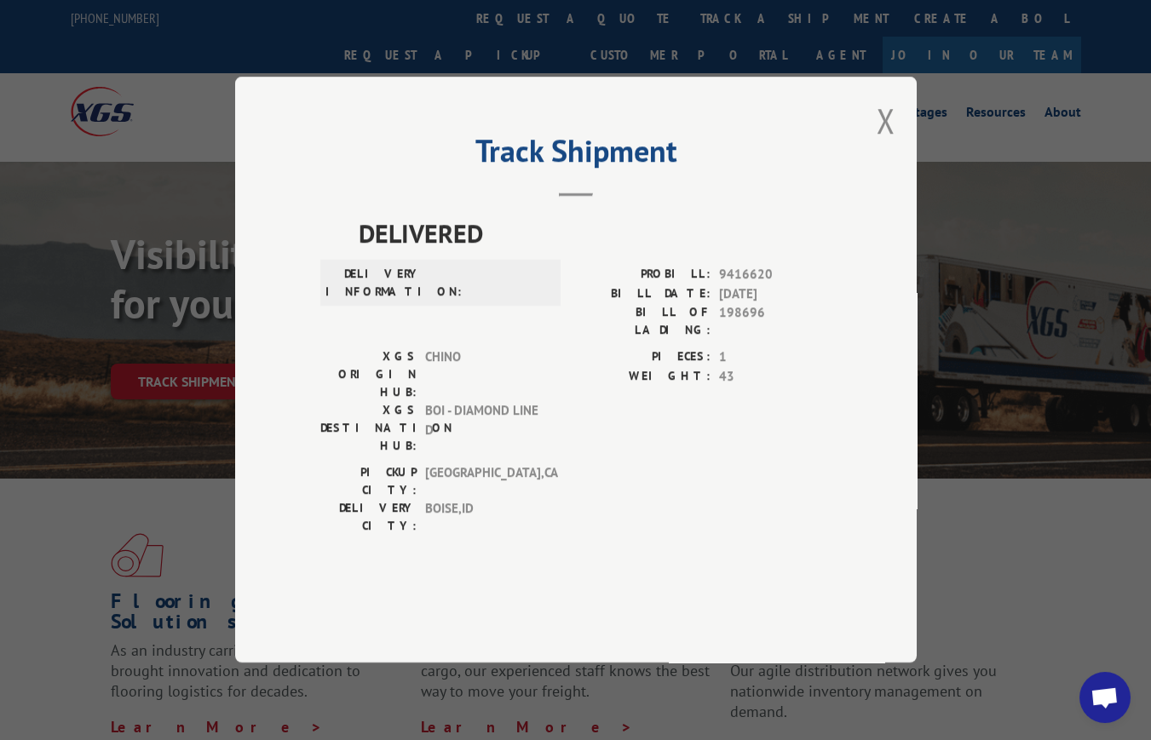
click at [883, 143] on button "Close modal" at bounding box center [885, 120] width 19 height 45
